Goal: Transaction & Acquisition: Purchase product/service

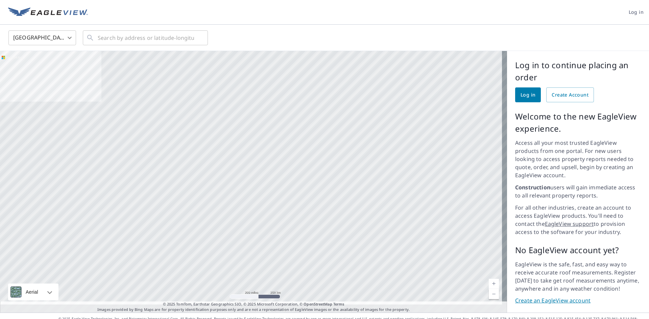
click at [631, 12] on span "Log in" at bounding box center [635, 12] width 15 height 8
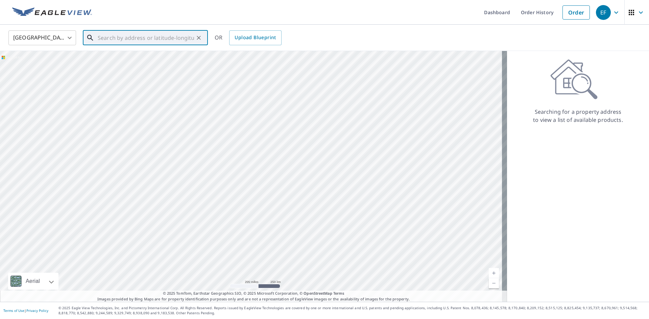
click at [110, 36] on input "text" at bounding box center [146, 37] width 96 height 19
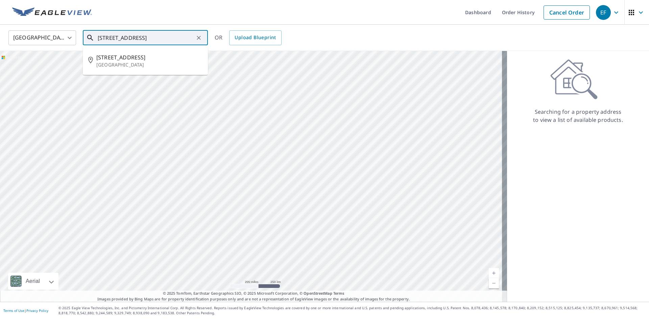
type input "[STREET_ADDRESS]"
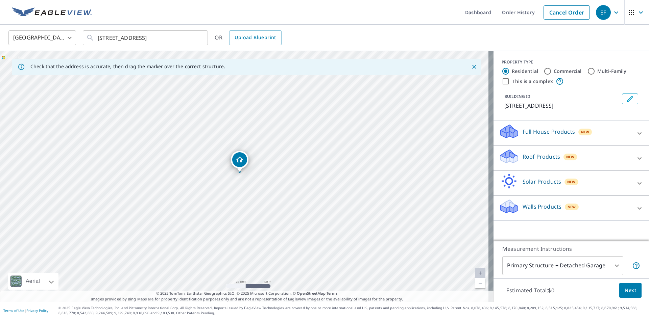
drag, startPoint x: 272, startPoint y: 186, endPoint x: 267, endPoint y: 183, distance: 5.8
click at [267, 183] on div "[STREET_ADDRESS][PERSON_NAME]" at bounding box center [246, 176] width 493 height 251
drag, startPoint x: 268, startPoint y: 198, endPoint x: 277, endPoint y: 185, distance: 16.4
click at [277, 185] on div "[STREET_ADDRESS][PERSON_NAME]" at bounding box center [246, 176] width 493 height 251
